Goal: Task Accomplishment & Management: Use online tool/utility

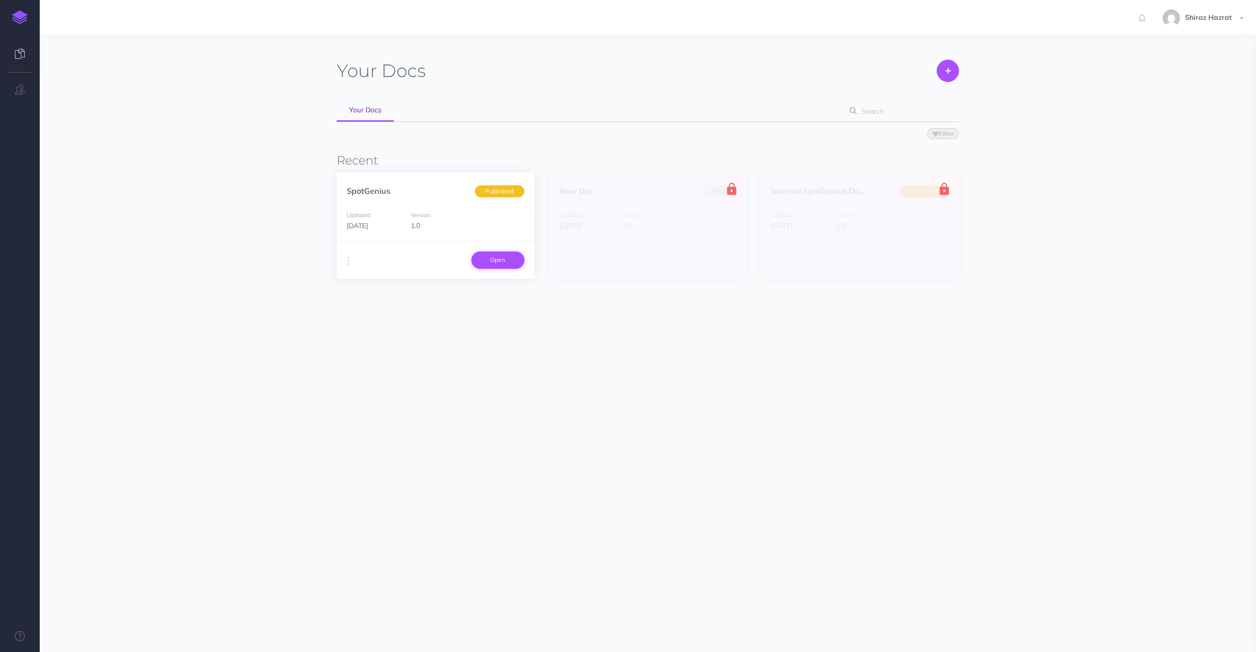
click at [495, 258] on link "Open" at bounding box center [497, 259] width 53 height 17
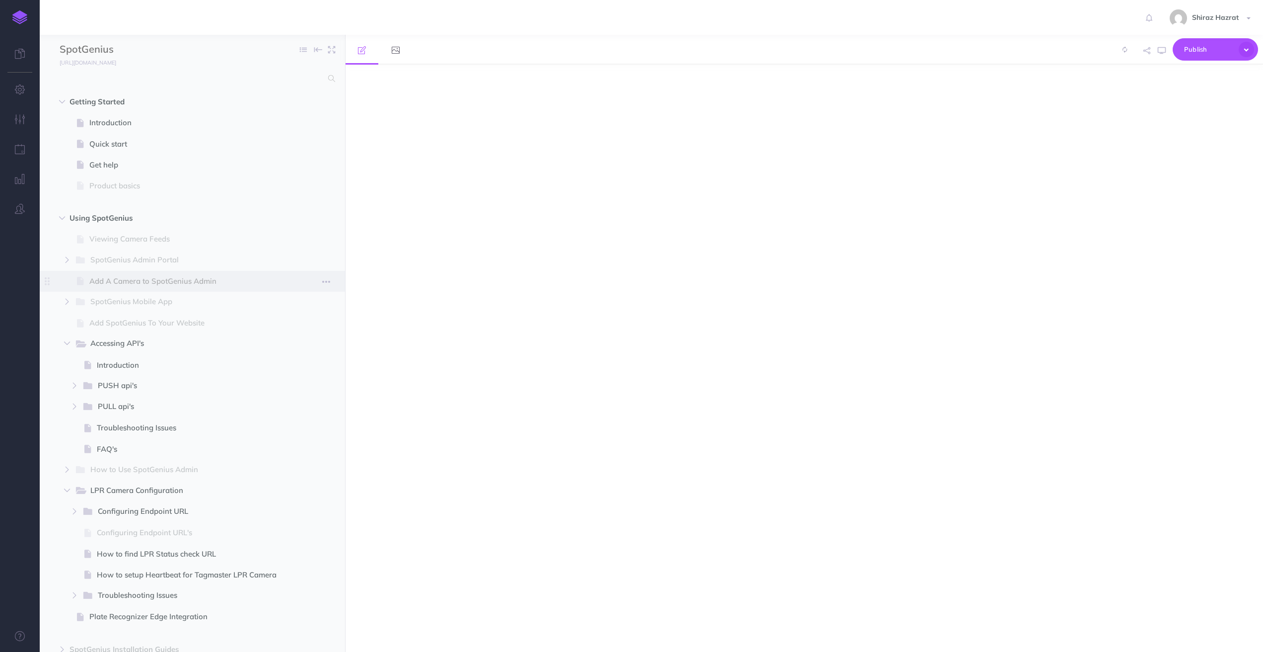
select select "null"
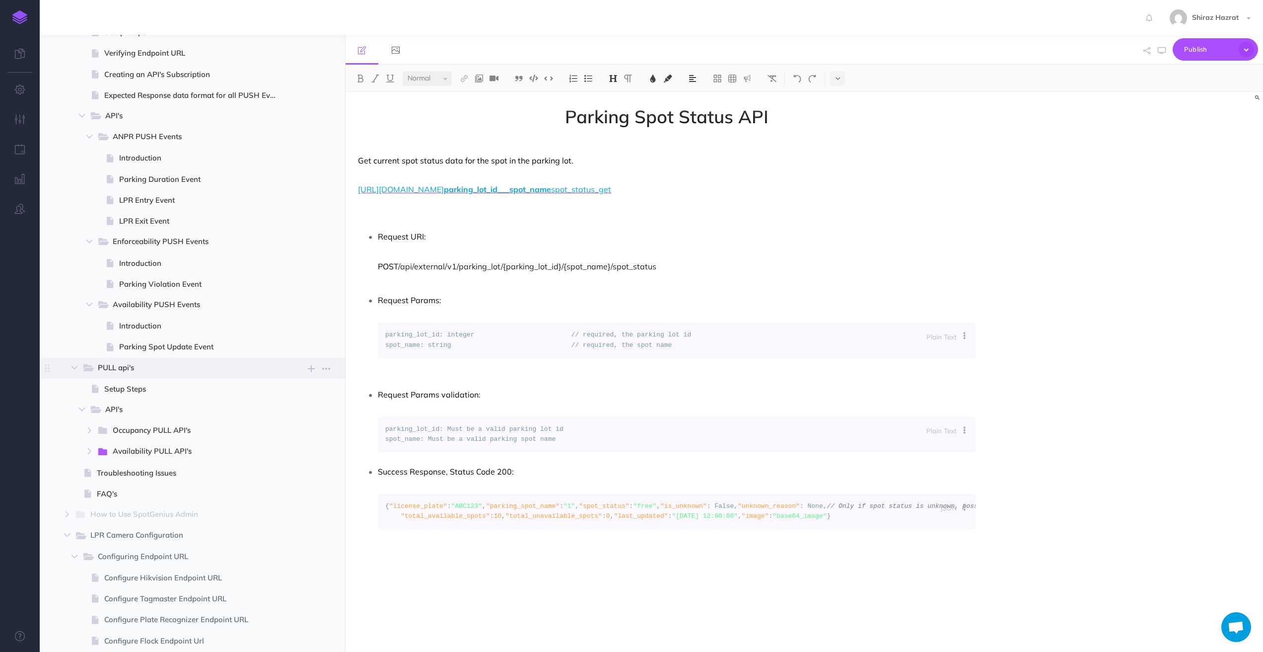
scroll to position [381, 0]
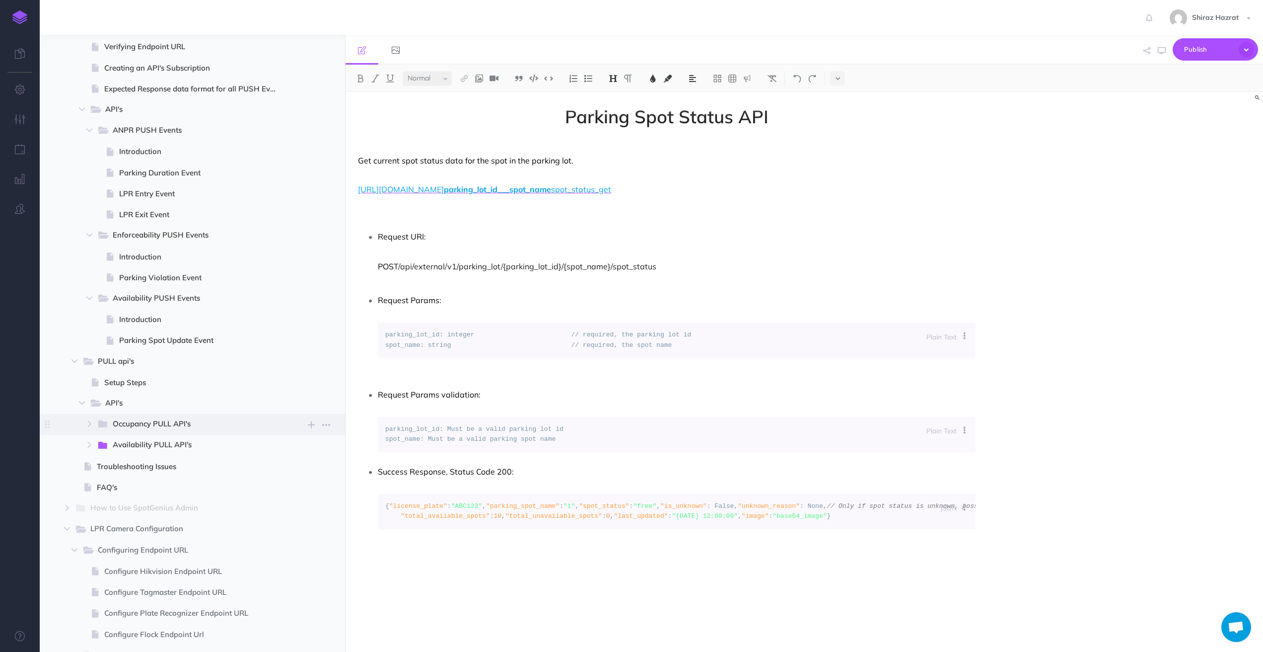
click at [201, 419] on span "Occupancy PULL API's" at bounding box center [192, 424] width 158 height 13
select select "null"
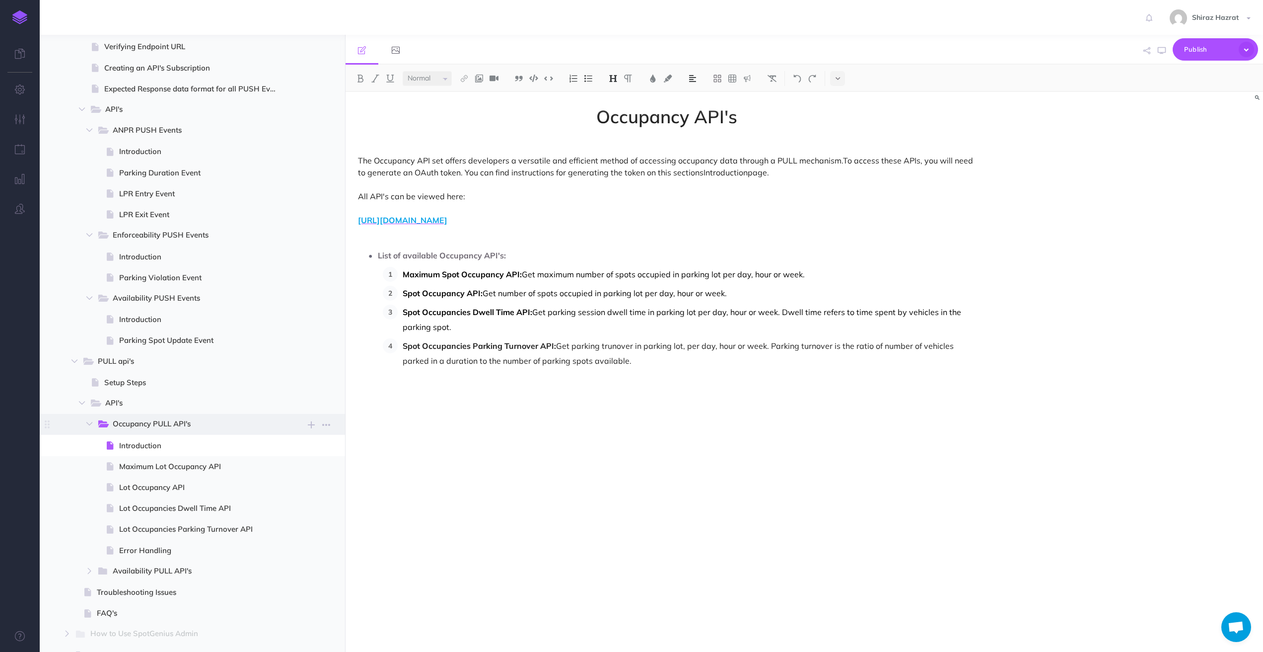
click at [189, 418] on span "Occupancy PULL API's" at bounding box center [192, 424] width 158 height 13
click at [140, 427] on span "Occupancy PULL API's" at bounding box center [192, 424] width 158 height 13
click at [89, 426] on icon "button" at bounding box center [89, 424] width 6 height 6
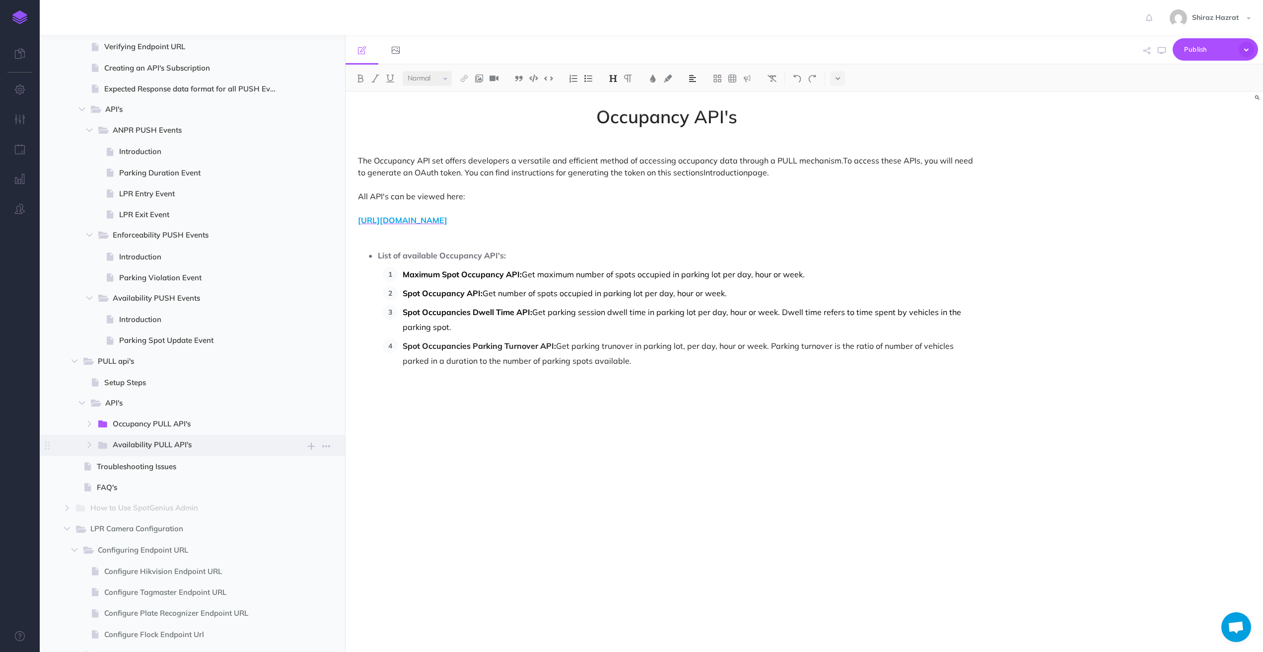
click at [195, 445] on span "Availability PULL API's" at bounding box center [192, 445] width 158 height 13
select select "null"
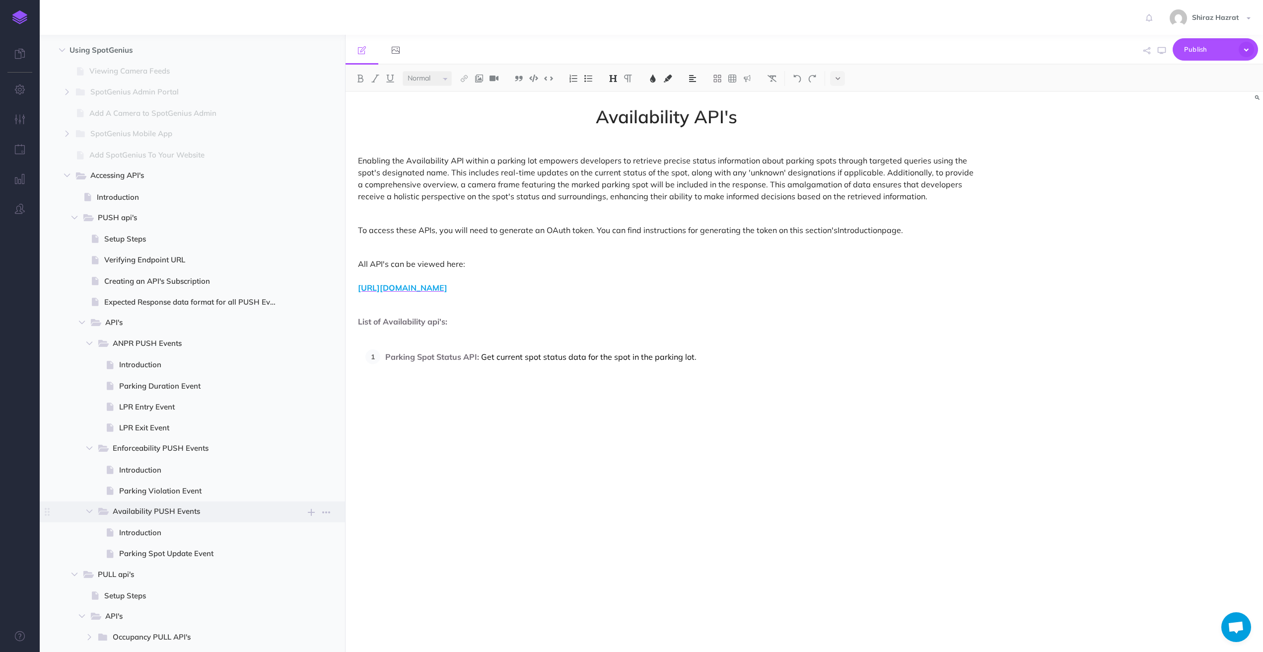
scroll to position [0, 0]
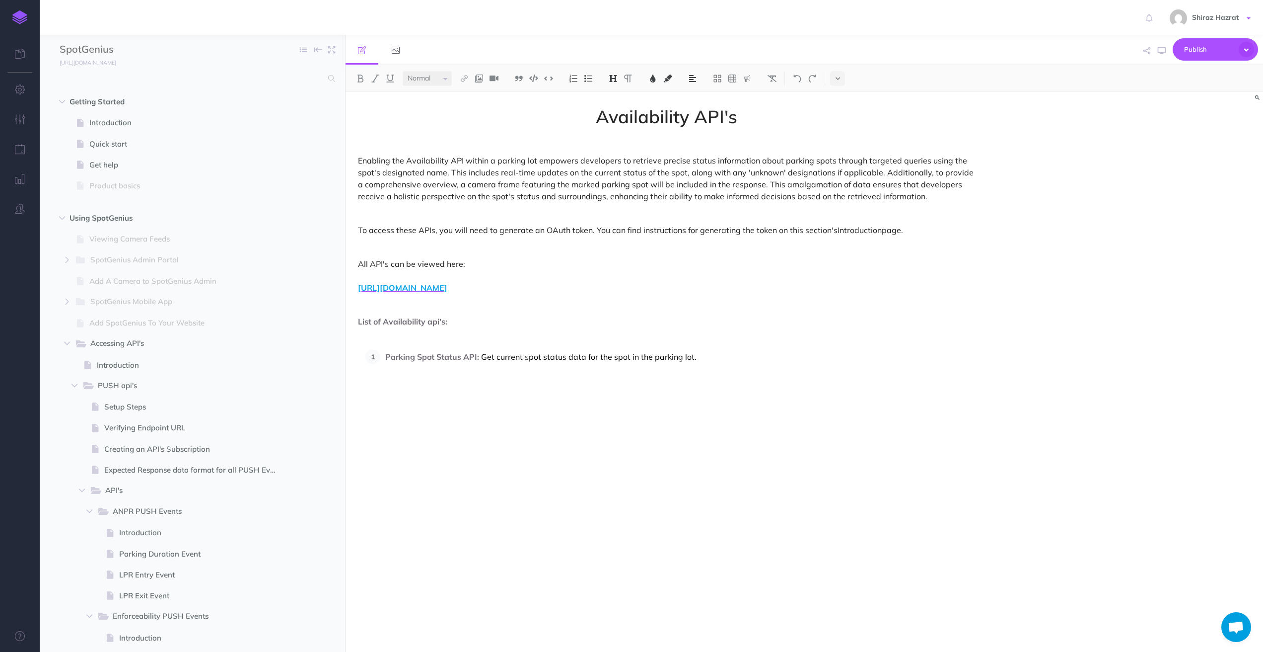
click at [1205, 18] on span "Shiraz Hazrat" at bounding box center [1215, 17] width 57 height 9
click at [1165, 50] on link "Account Settings" at bounding box center [1191, 55] width 124 height 17
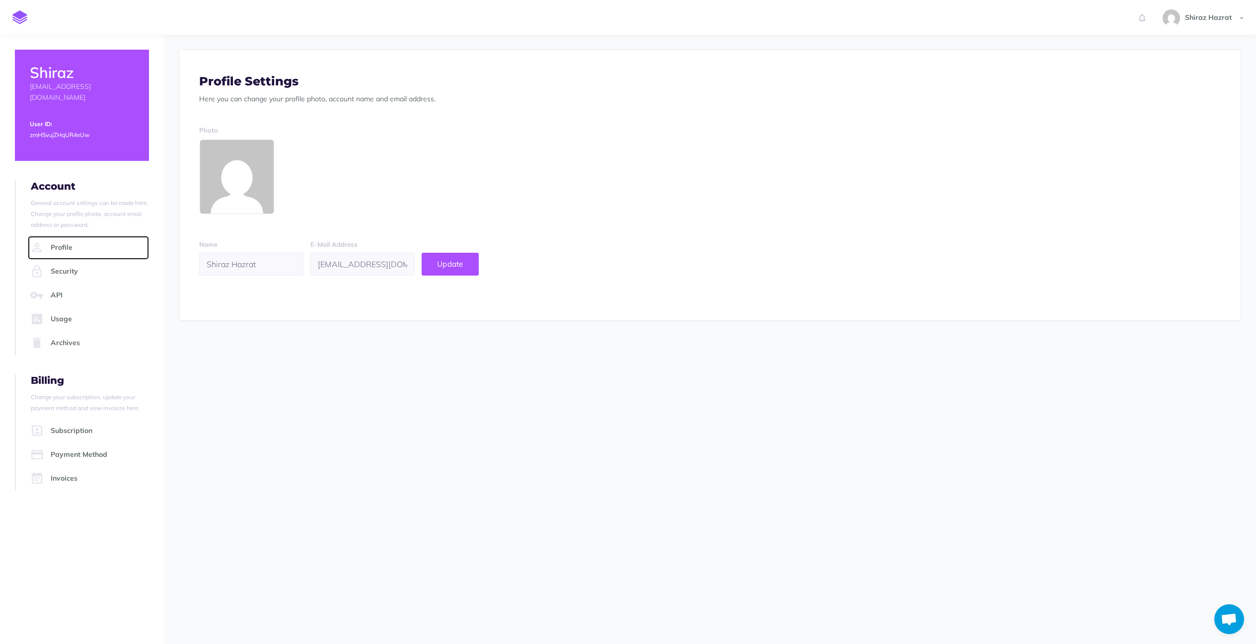
click at [84, 236] on link "Profile" at bounding box center [88, 248] width 121 height 24
click at [64, 236] on link "Profile" at bounding box center [88, 248] width 121 height 24
click at [65, 260] on link "Security" at bounding box center [88, 272] width 121 height 24
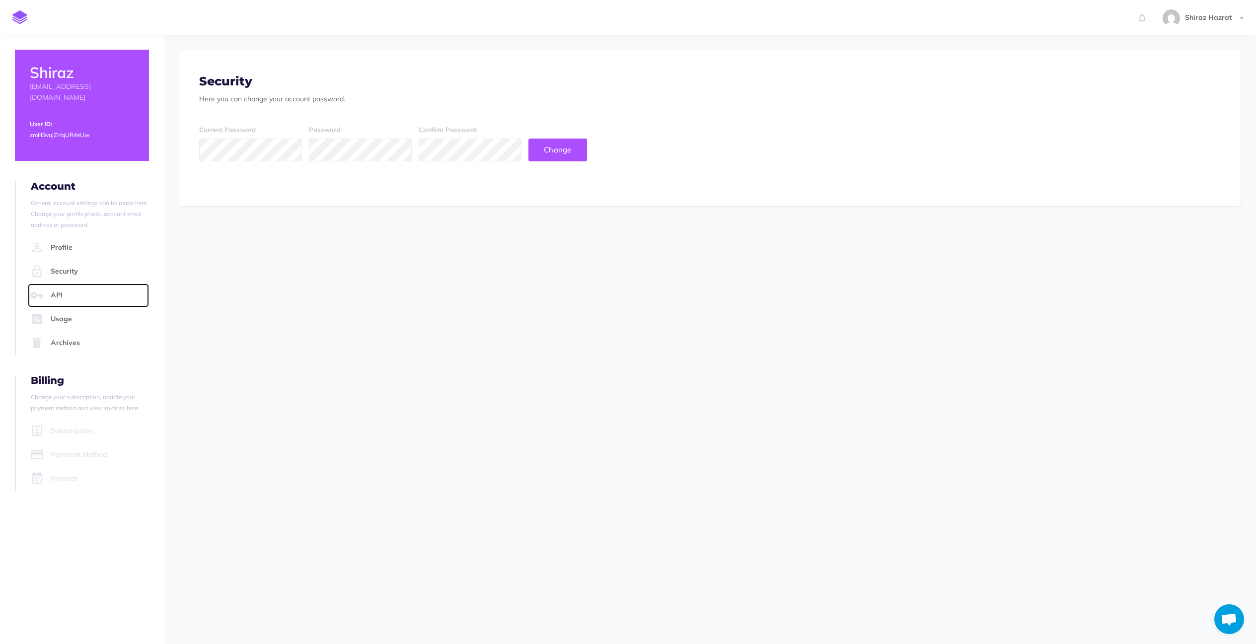
click at [61, 286] on link "API" at bounding box center [88, 296] width 121 height 24
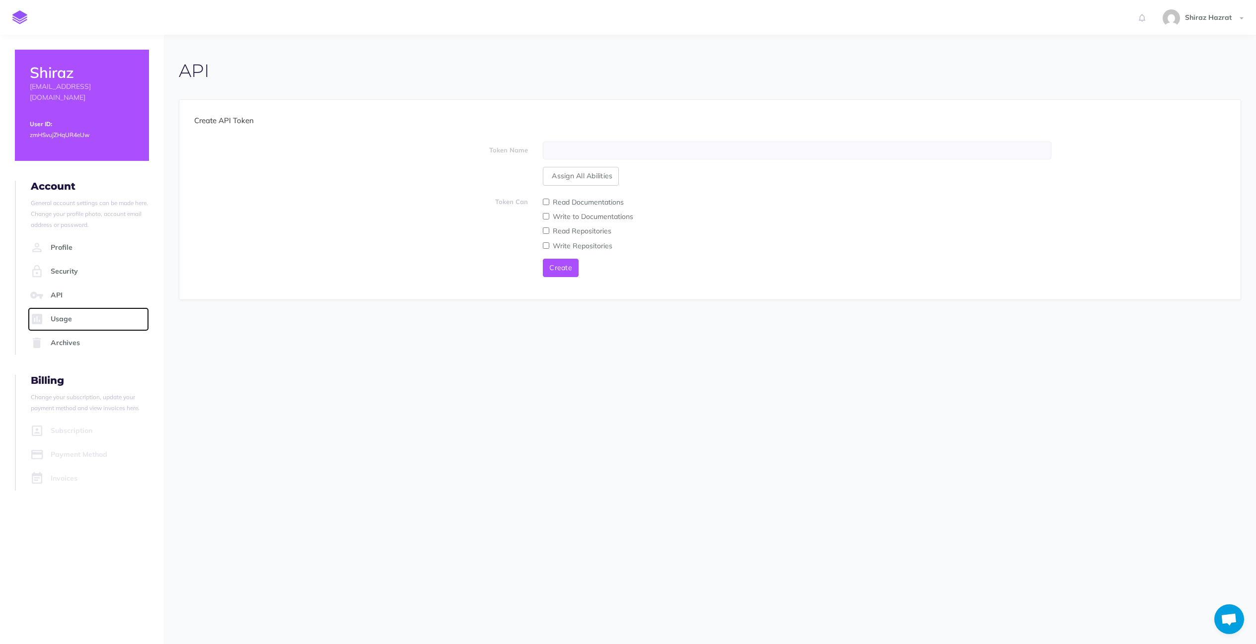
click at [64, 309] on link "Usage" at bounding box center [88, 319] width 121 height 24
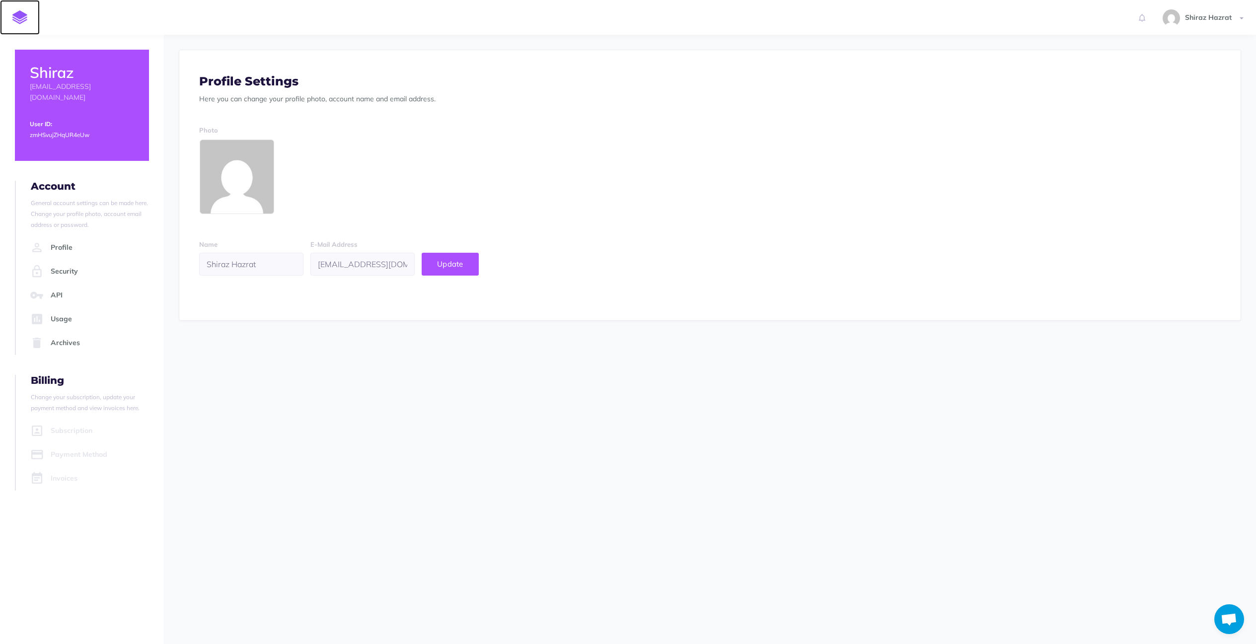
click at [19, 12] on img at bounding box center [19, 17] width 15 height 14
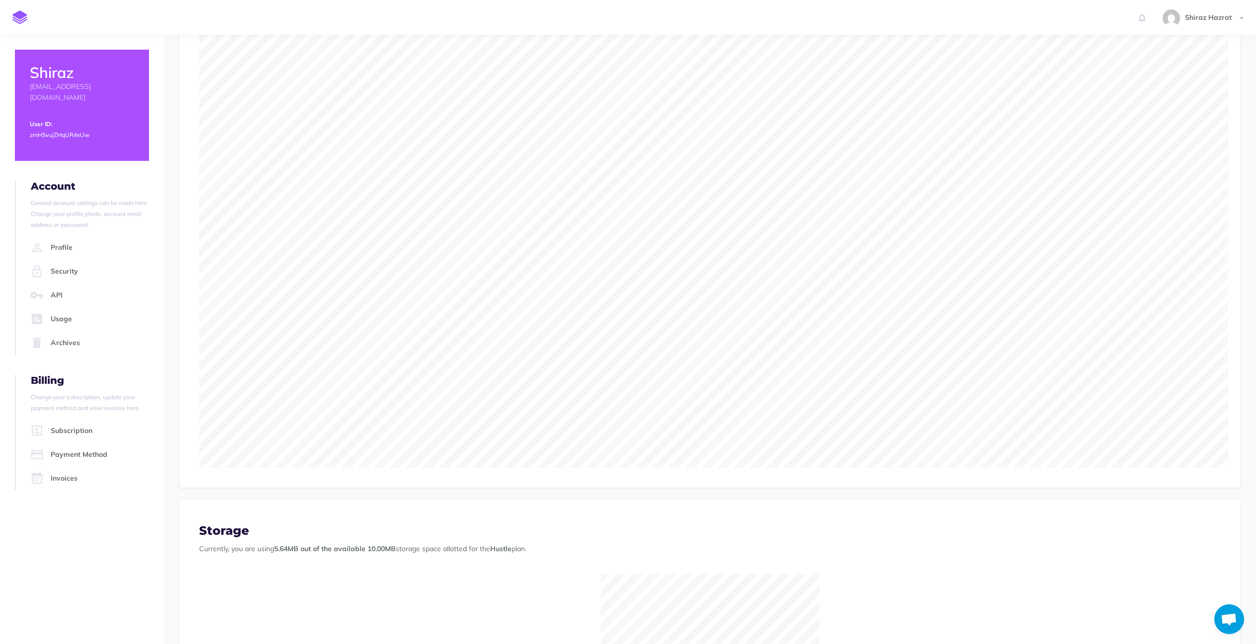
scroll to position [215, 0]
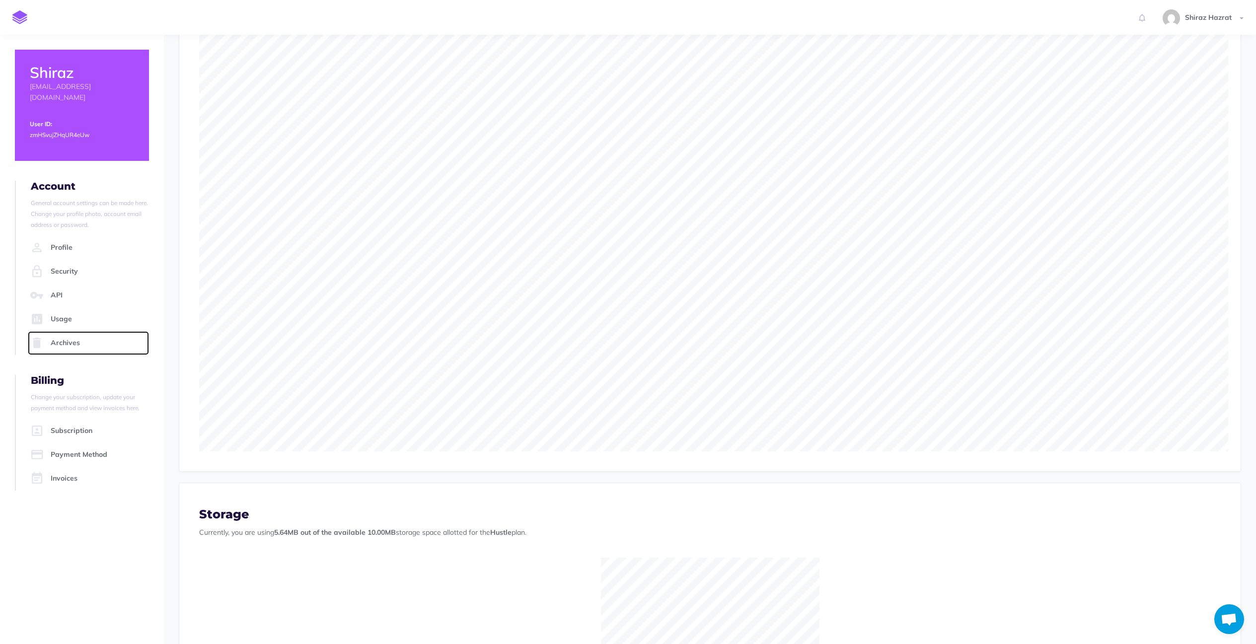
click at [58, 331] on link "Archives" at bounding box center [88, 343] width 121 height 24
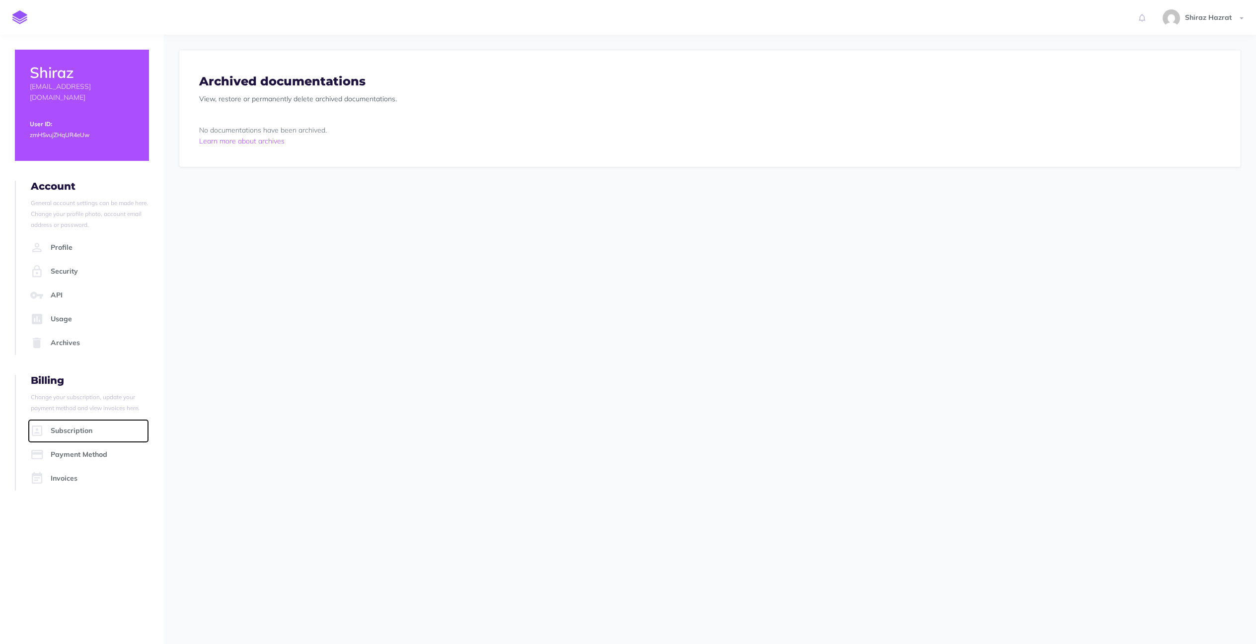
click at [75, 429] on link "Subscription" at bounding box center [88, 431] width 121 height 24
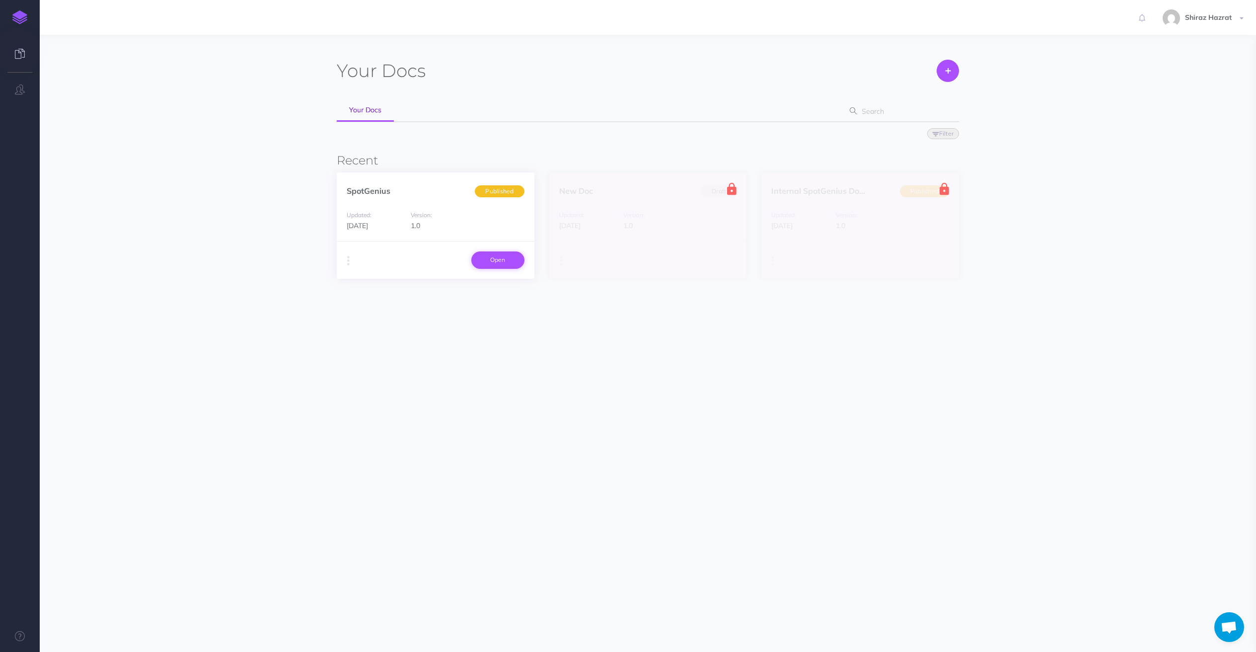
click at [503, 263] on link "Open" at bounding box center [497, 259] width 53 height 17
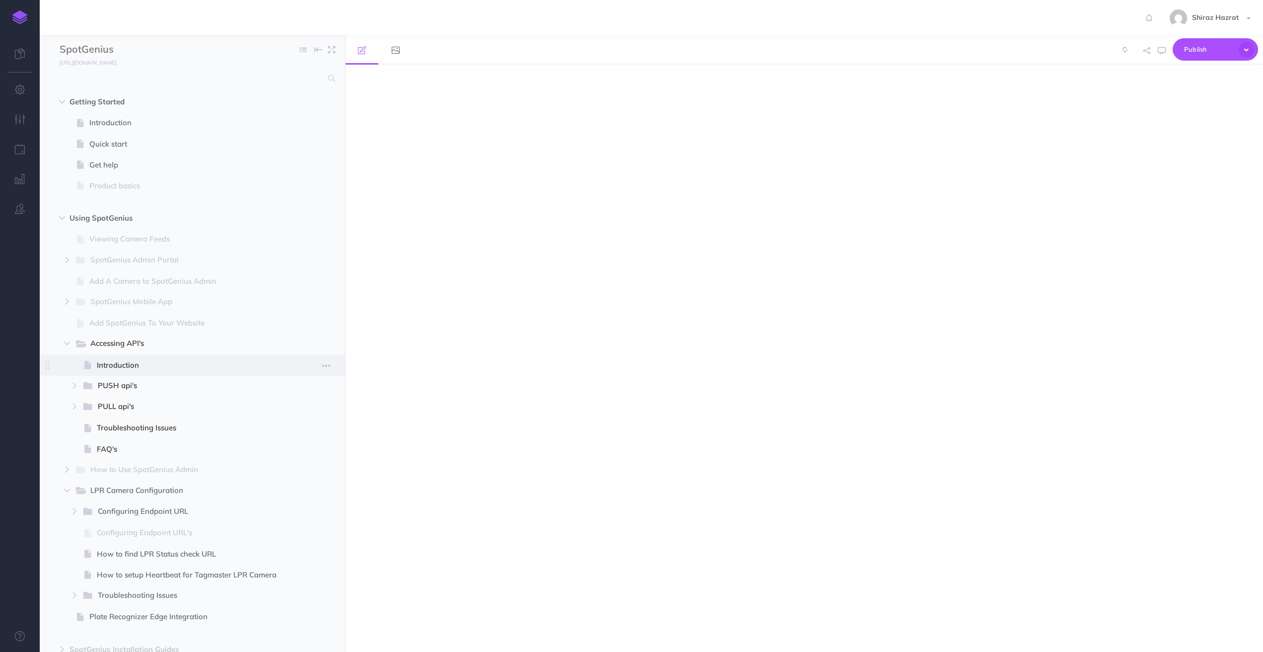
select select "null"
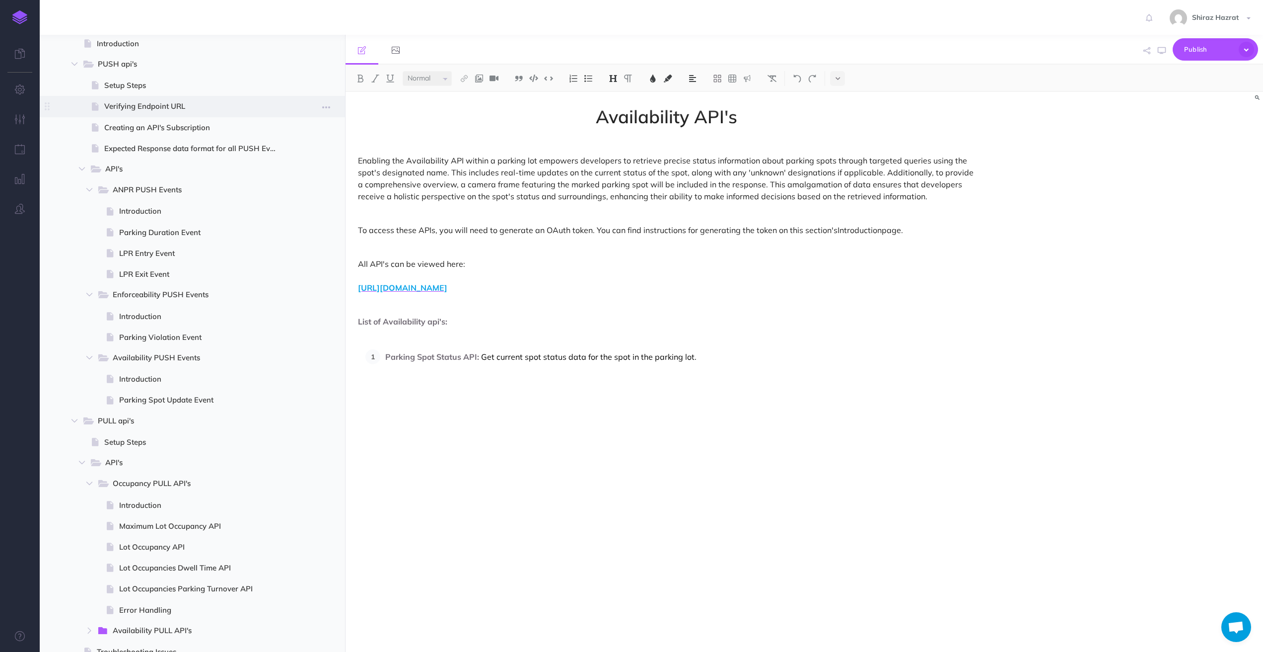
scroll to position [322, 0]
click at [313, 359] on icon "button" at bounding box center [311, 358] width 7 height 12
click at [264, 428] on button "New page Add a new blank page to this folder" at bounding box center [263, 435] width 119 height 44
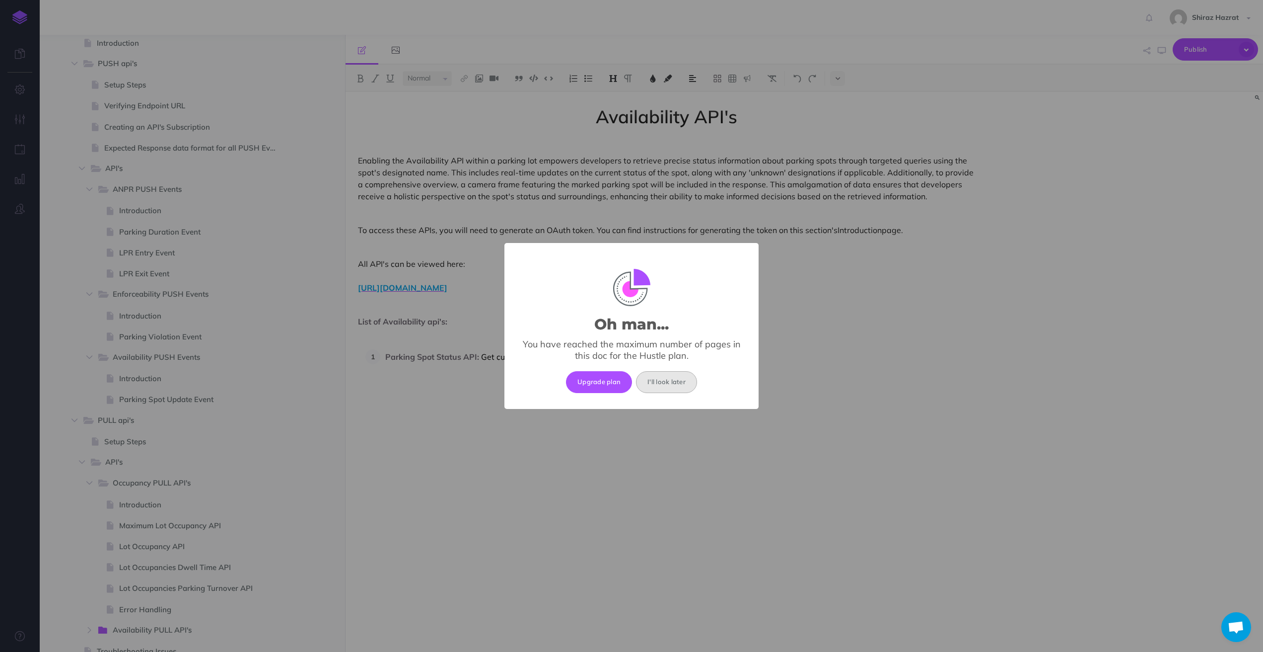
drag, startPoint x: 681, startPoint y: 384, endPoint x: 688, endPoint y: 370, distance: 15.1
click at [681, 384] on button "I'll look later" at bounding box center [666, 382] width 61 height 22
